Goal: Navigation & Orientation: Find specific page/section

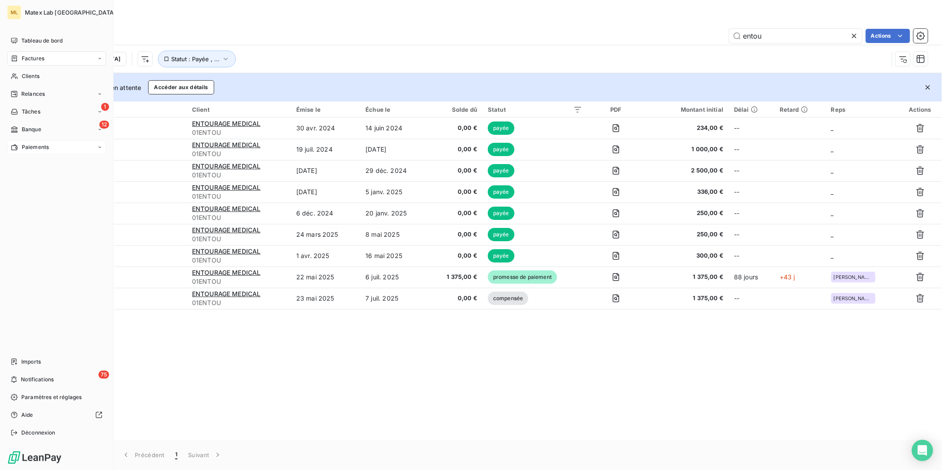
click at [39, 144] on span "Paiements" at bounding box center [35, 147] width 27 height 8
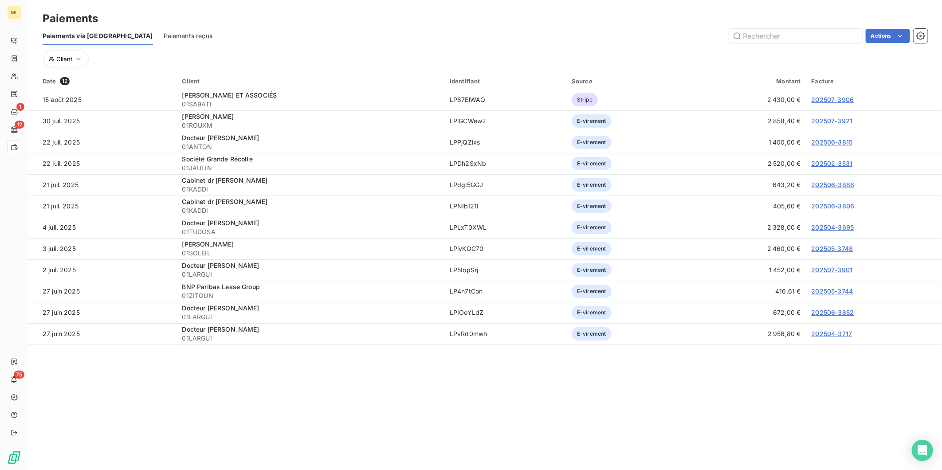
click at [848, 396] on section "Paiements Paiements via le Portail Paiements reçus Actions Client Date 12 Clien…" at bounding box center [484, 235] width 913 height 470
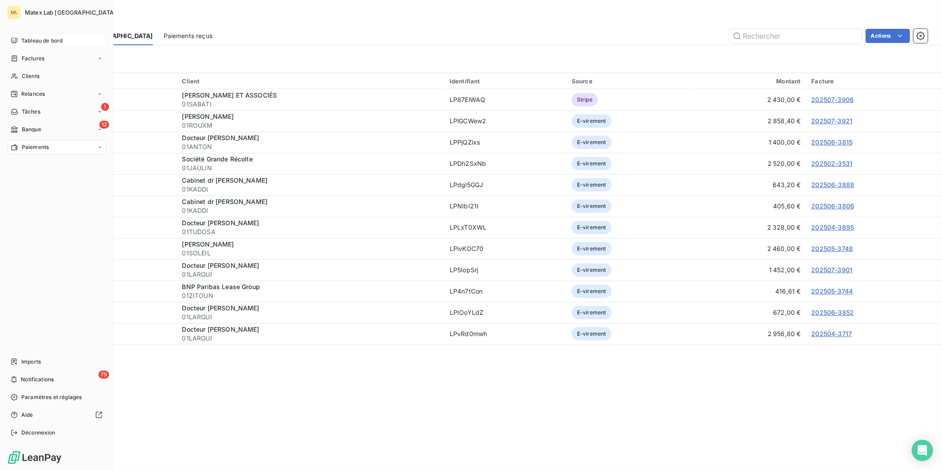
click at [43, 37] on span "Tableau de bord" at bounding box center [41, 41] width 41 height 8
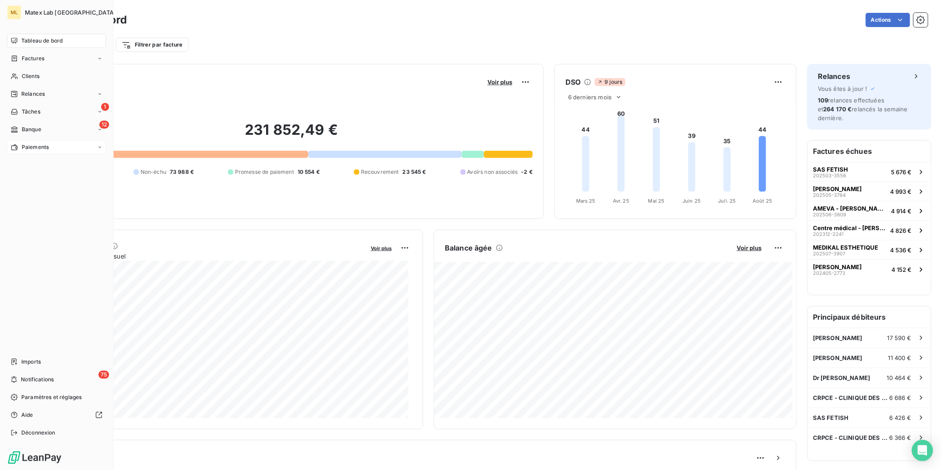
click at [34, 147] on span "Paiements" at bounding box center [35, 147] width 27 height 8
